Goal: Transaction & Acquisition: Purchase product/service

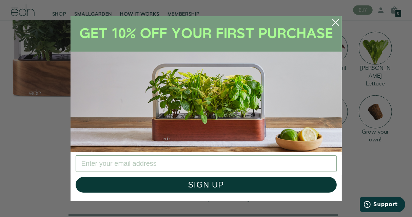
scroll to position [674, 0]
click at [341, 22] on circle "Close dialog" at bounding box center [335, 22] width 15 height 15
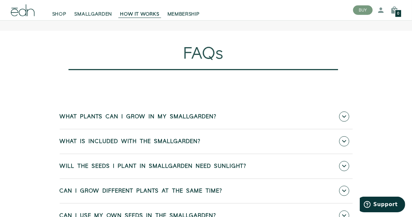
scroll to position [2534, 0]
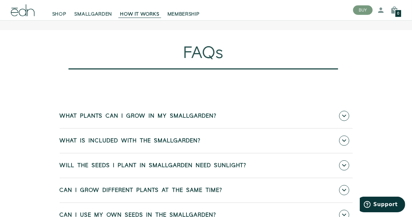
click at [344, 146] on span at bounding box center [344, 141] width 10 height 10
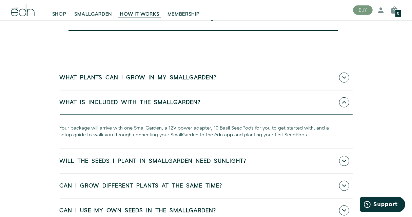
scroll to position [2573, 0]
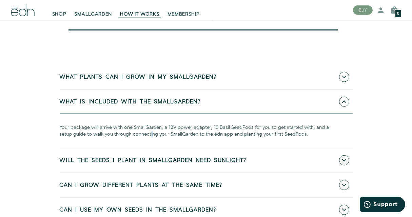
click at [382, 161] on section "What plants can I grow in my SmallGarden? You can grow herbs, flowers and lettu…" at bounding box center [206, 139] width 412 height 207
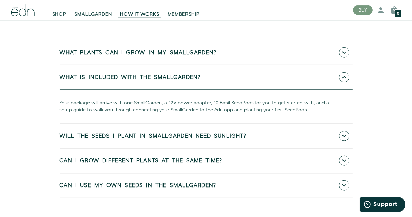
scroll to position [2602, 0]
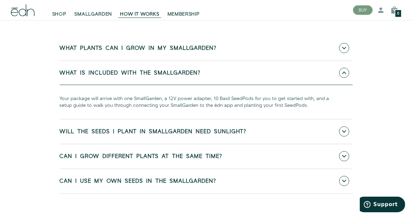
click at [346, 158] on icon at bounding box center [344, 156] width 4 height 4
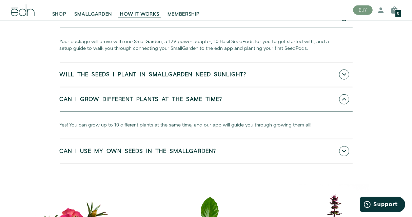
scroll to position [2661, 0]
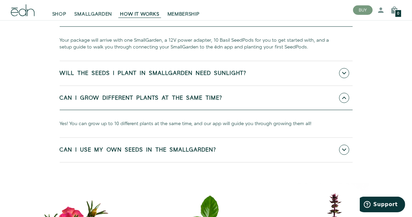
click at [345, 155] on span at bounding box center [344, 150] width 10 height 10
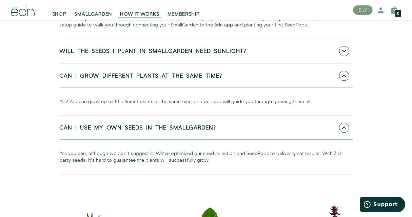
scroll to position [2683, 0]
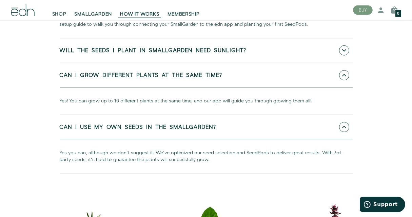
click at [390, 130] on section "What plants can I grow in my SmallGarden? You can grow herbs, flowers and lettu…" at bounding box center [206, 60] width 412 height 268
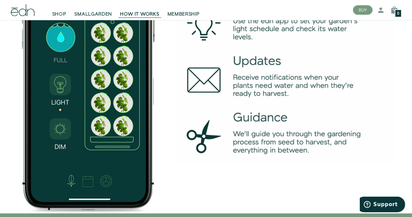
scroll to position [959, 0]
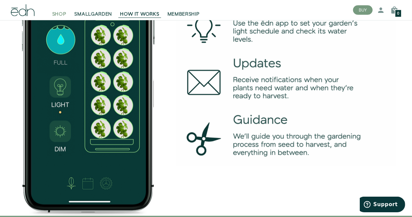
click at [61, 13] on span "SHOP" at bounding box center [59, 14] width 14 height 7
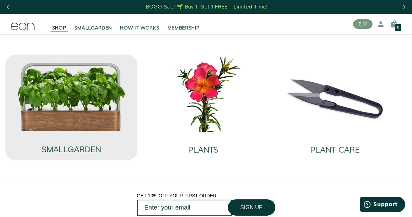
click at [69, 113] on img at bounding box center [71, 97] width 109 height 70
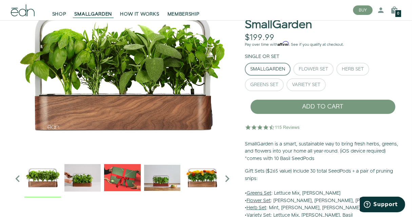
scroll to position [52, 0]
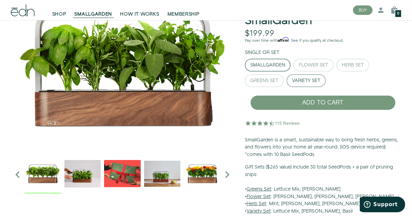
click at [313, 81] on div "Variety Set" at bounding box center [306, 80] width 28 height 5
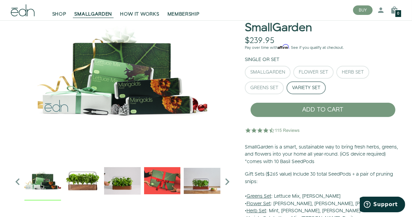
scroll to position [44, 0]
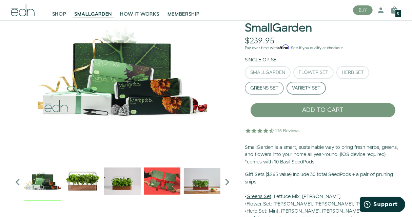
click at [272, 86] on div "Greens Set" at bounding box center [264, 88] width 28 height 5
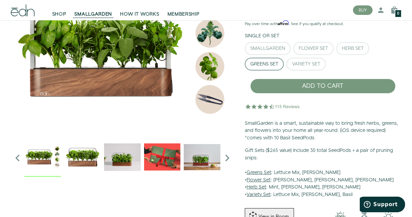
scroll to position [69, 0]
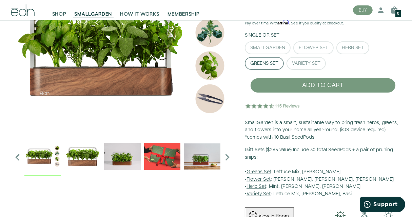
click at [332, 179] on p "Gift Sets ($265 value) Include 30 total SeedPods + a pair of pruning snips: • G…" at bounding box center [323, 172] width 156 height 51
click at [261, 183] on p "Gift Sets ($265 value) Include 30 total SeedPods + a pair of pruning snips: • G…" at bounding box center [323, 172] width 156 height 51
click at [263, 177] on u "Flower Set" at bounding box center [259, 179] width 24 height 7
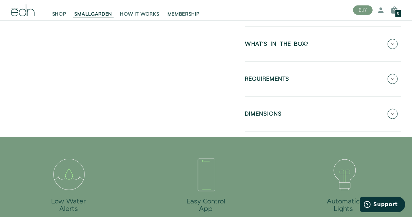
scroll to position [311, 0]
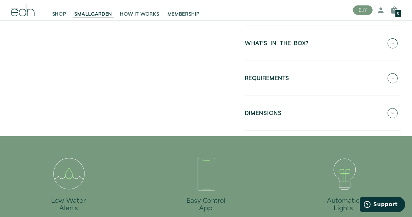
click at [397, 115] on icon at bounding box center [393, 113] width 10 height 10
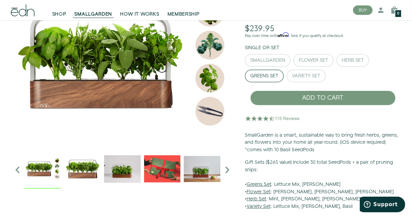
scroll to position [46, 0]
